Goal: Task Accomplishment & Management: Use online tool/utility

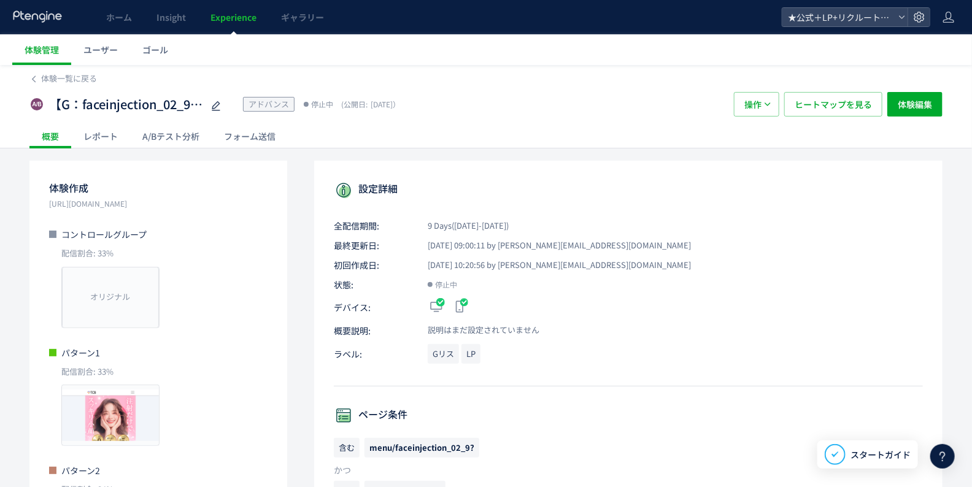
click at [182, 131] on div "A/Bテスト分析" at bounding box center [171, 136] width 82 height 25
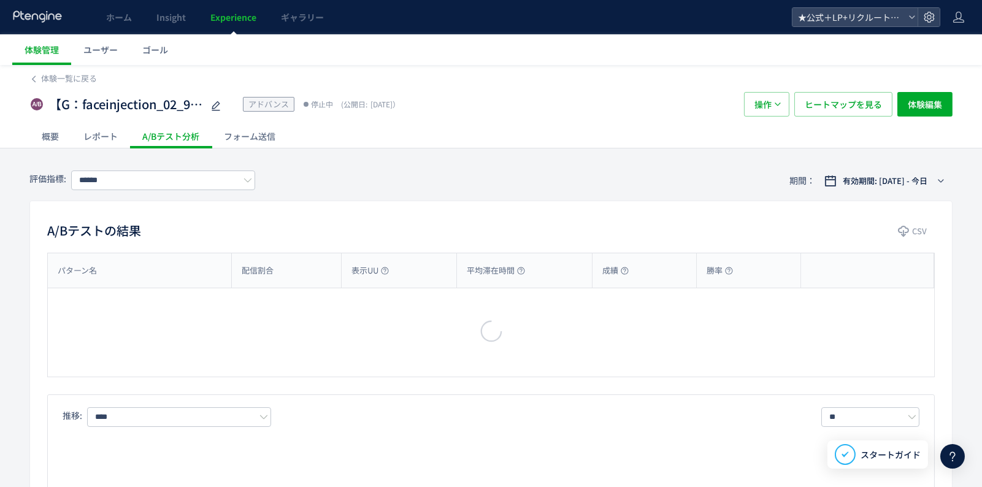
type input "**********"
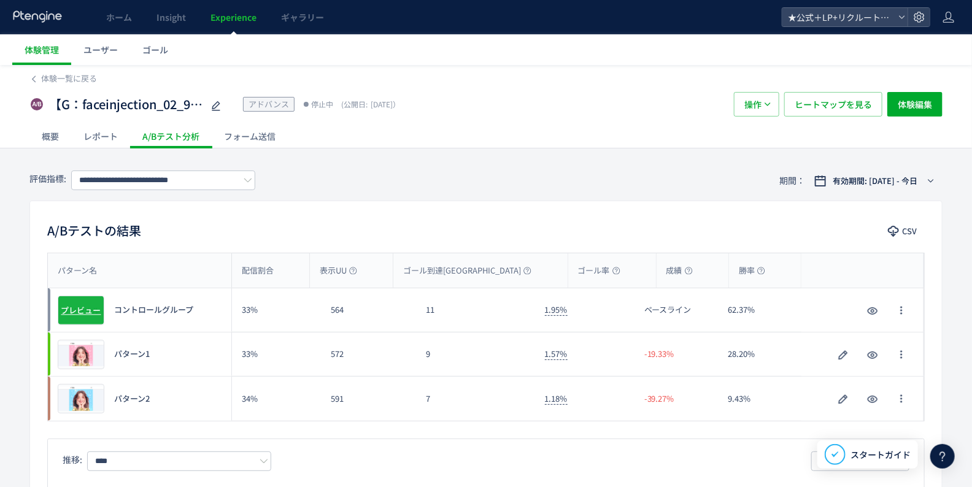
click at [70, 310] on span "プレビュー" at bounding box center [81, 310] width 40 height 12
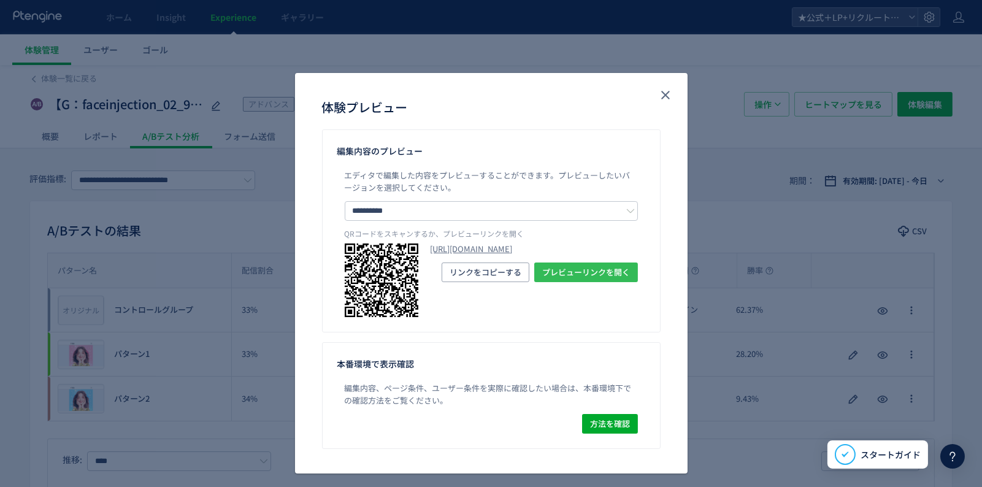
click at [583, 282] on span "プレビューリンクを開く" at bounding box center [586, 273] width 88 height 20
click at [661, 94] on use "close" at bounding box center [665, 95] width 9 height 9
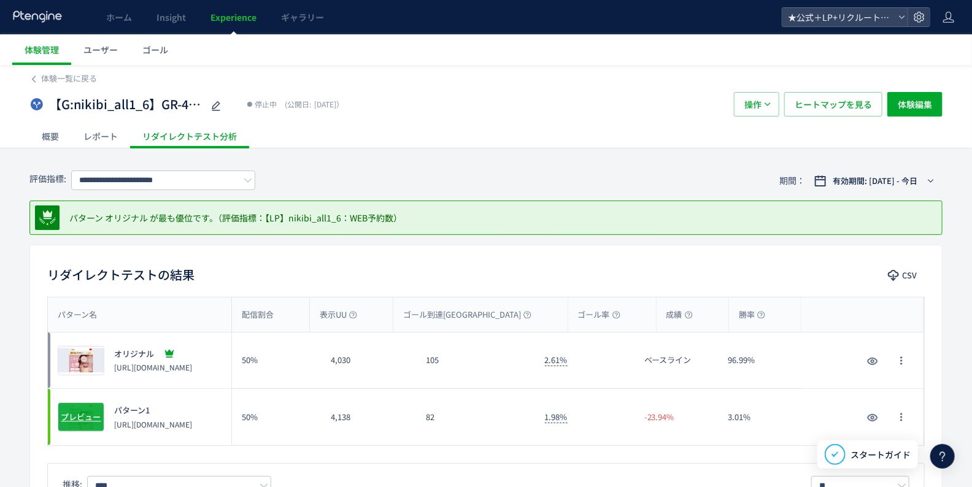
click at [79, 416] on span "プレビュー" at bounding box center [81, 418] width 40 height 12
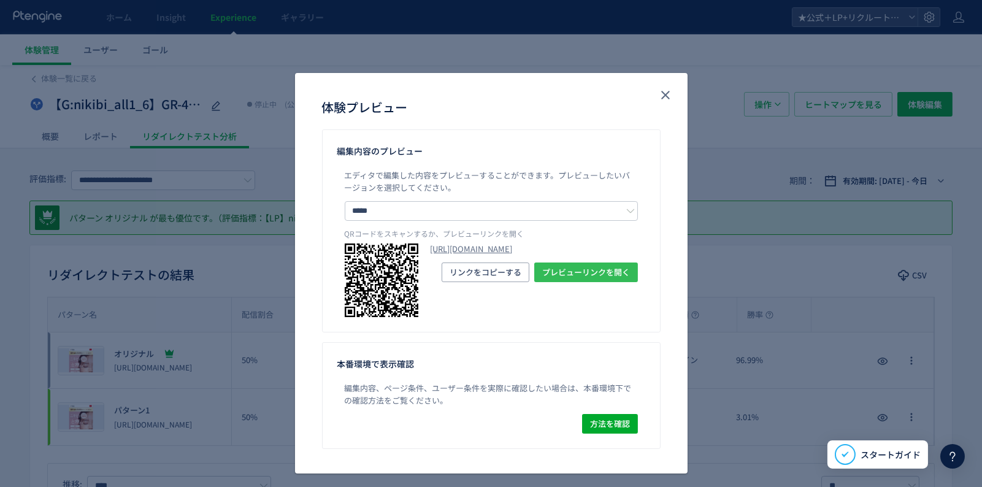
click at [559, 282] on span "プレビューリンクを開く" at bounding box center [586, 273] width 88 height 20
click at [658, 94] on icon "close" at bounding box center [665, 95] width 15 height 15
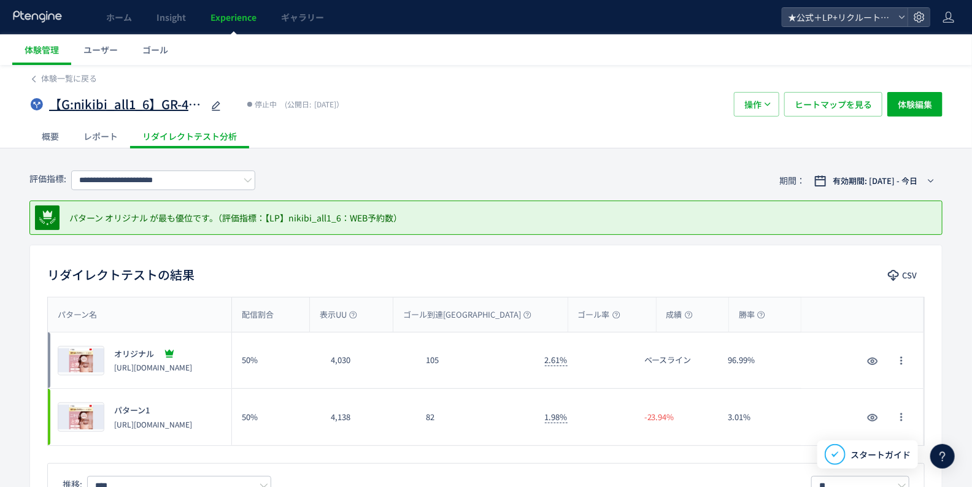
click at [174, 107] on span "【G:nikibi_all1_6】GR-44.ニキビ_コンテンツ検証" at bounding box center [125, 105] width 153 height 18
click at [439, 109] on div "【G:nikibi_all1_6】GR-44.ニキビ_コンテンツ検証 停止中 (公開日: 2025/09/17）" at bounding box center [375, 104] width 692 height 25
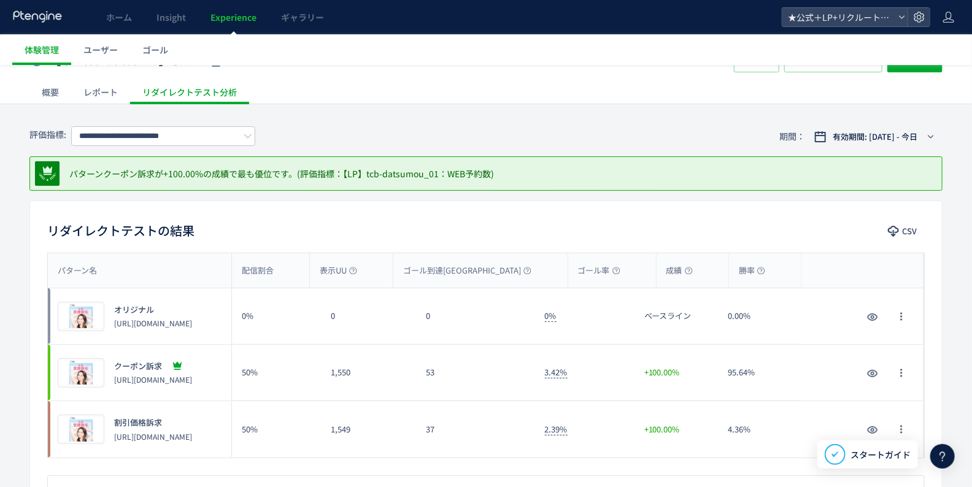
scroll to position [68, 0]
